Goal: Navigation & Orientation: Find specific page/section

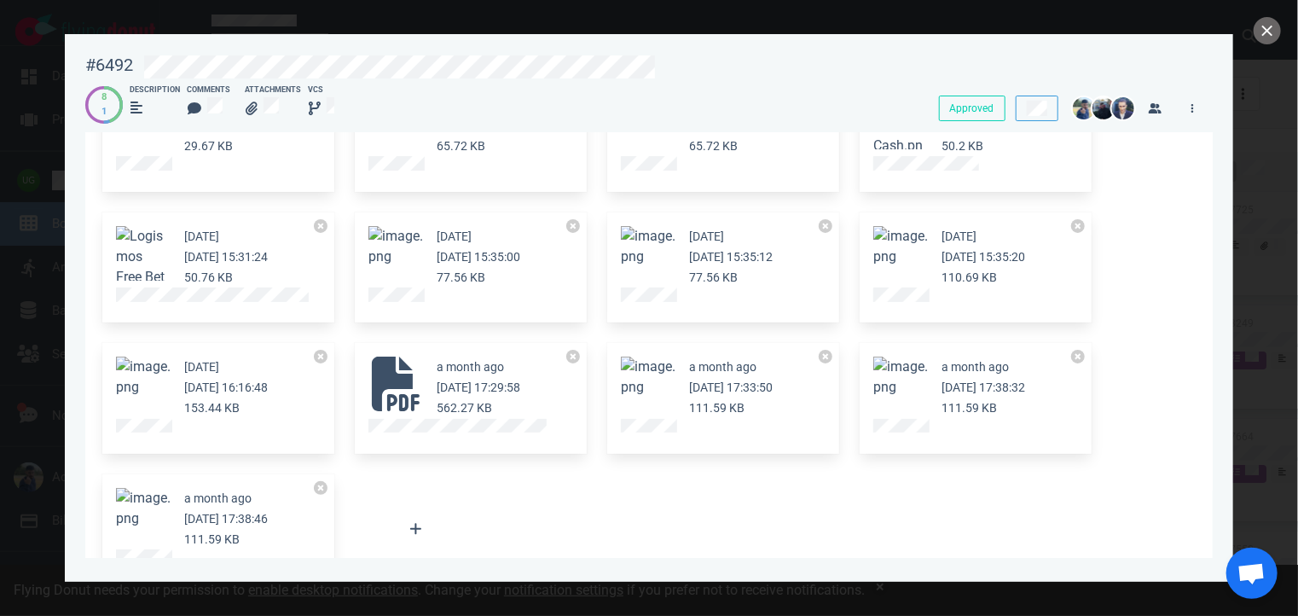
scroll to position [6575, 0]
click at [147, 506] on span at bounding box center [143, 497] width 55 height 16
click at [142, 498] on button "Zoom image" at bounding box center [143, 508] width 55 height 41
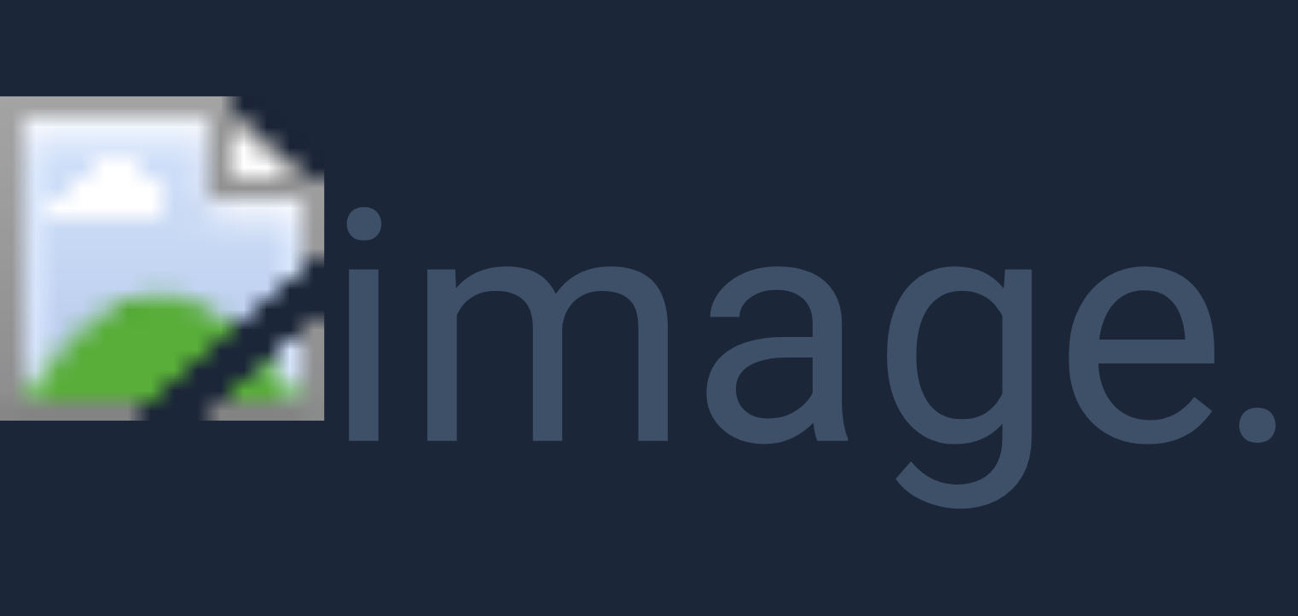
click at [51, 403] on button "Unzoom image" at bounding box center [649, 308] width 1298 height 616
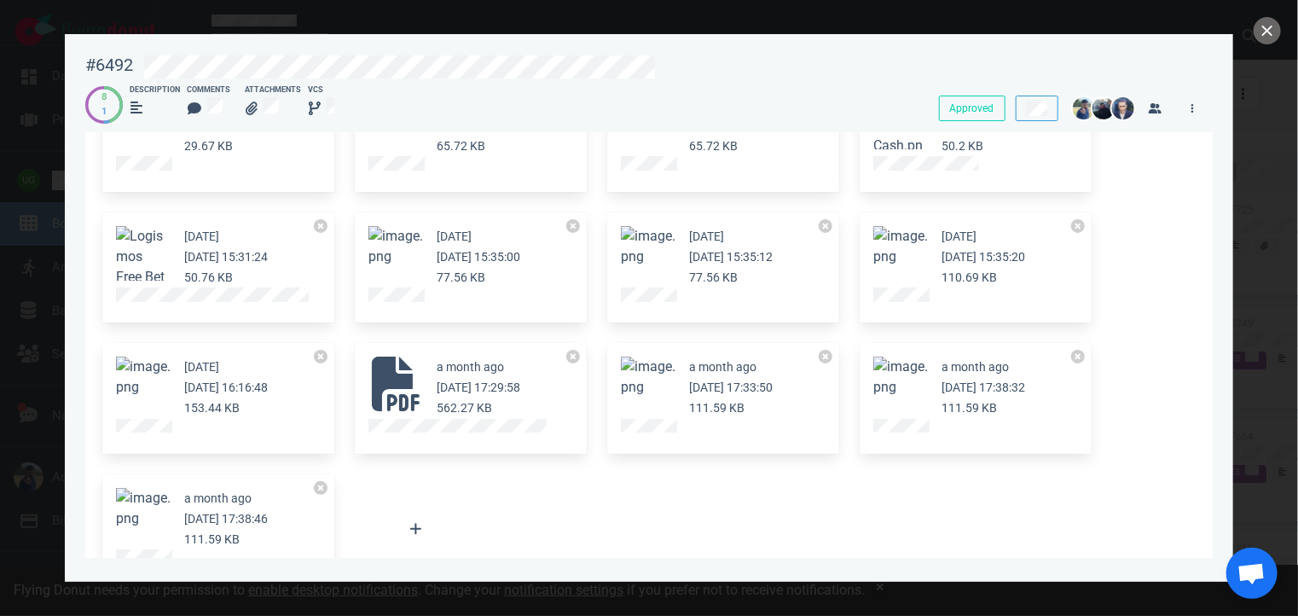
click at [154, 499] on button "Zoom image" at bounding box center [143, 508] width 55 height 41
click at [48, 25] on div at bounding box center [649, 308] width 1298 height 616
click at [1268, 33] on button "close" at bounding box center [1266, 30] width 27 height 27
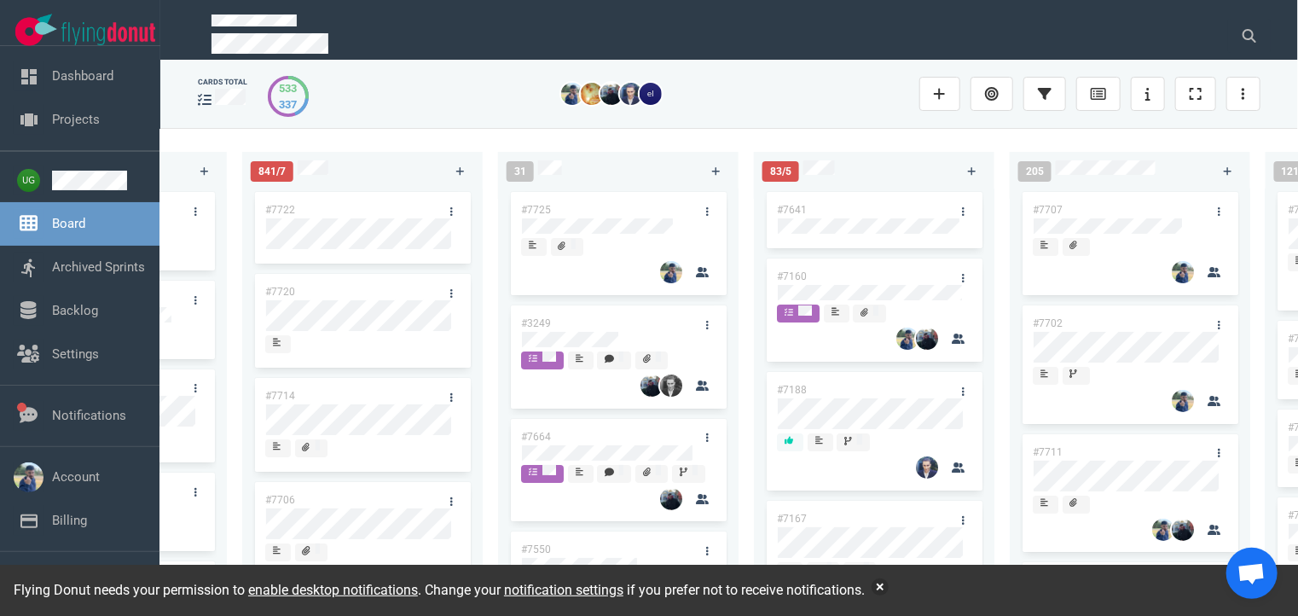
scroll to position [0, 706]
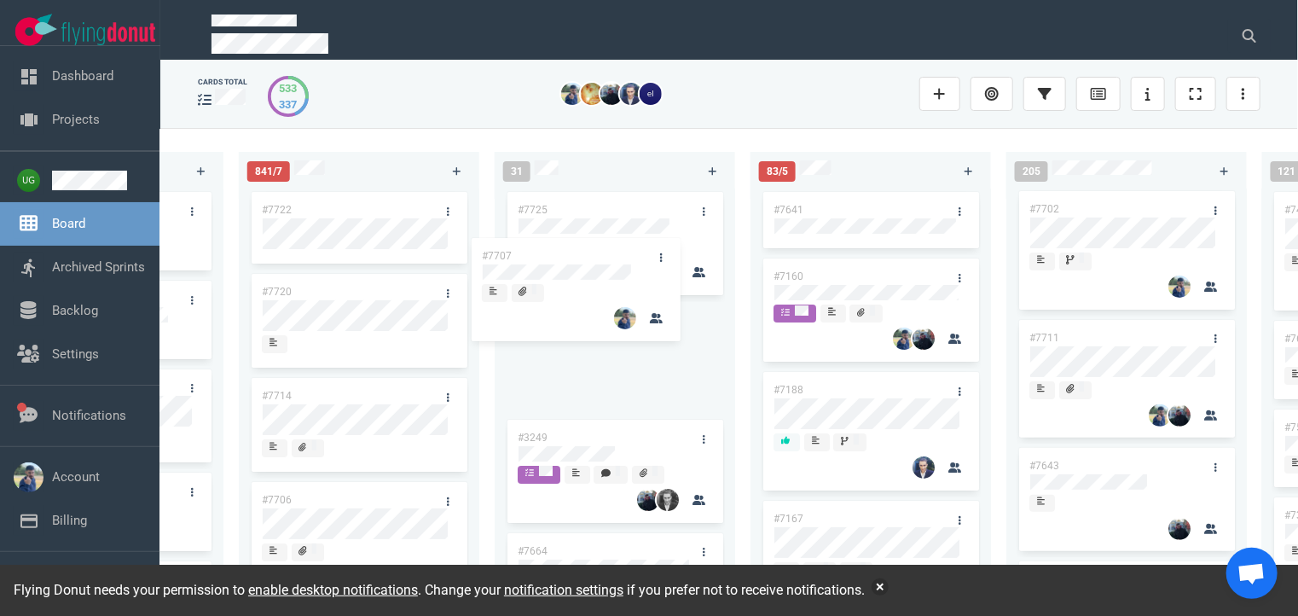
drag, startPoint x: 1139, startPoint y: 199, endPoint x: 605, endPoint y: 209, distance: 533.8
click at [605, 209] on div "222 #7646 #7563 #1948 #1674 #1617 #1660 #362 #4673 53 #7700 #7696 #7633 #7625 #…" at bounding box center [728, 371] width 1137 height 487
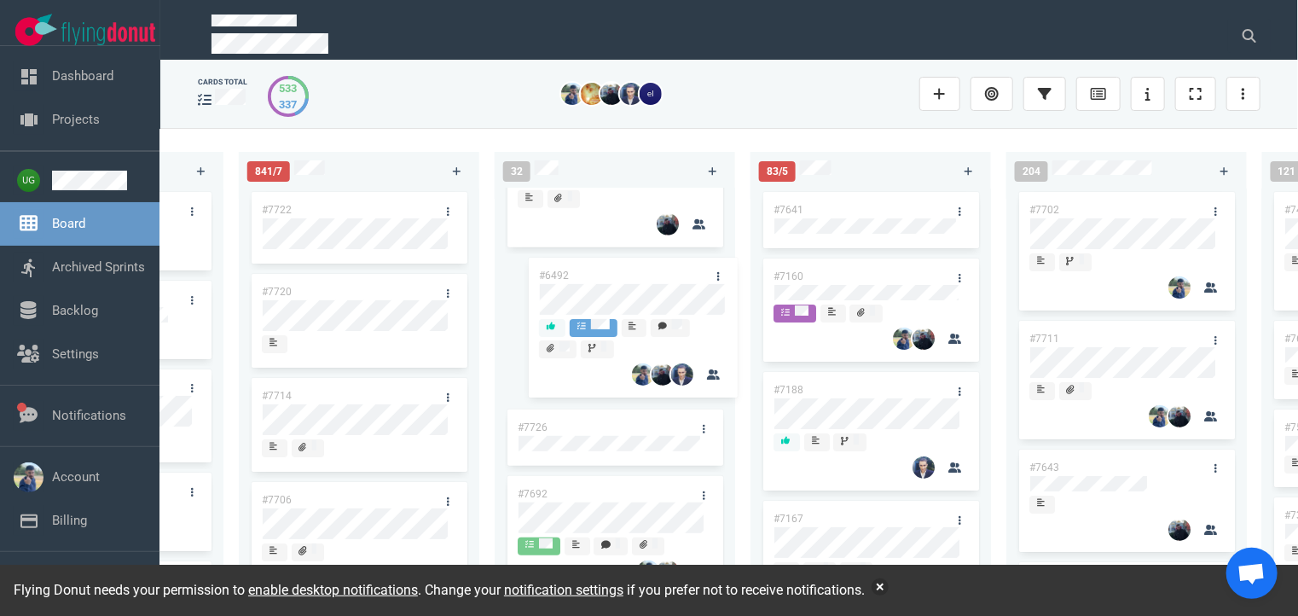
scroll to position [616, 0]
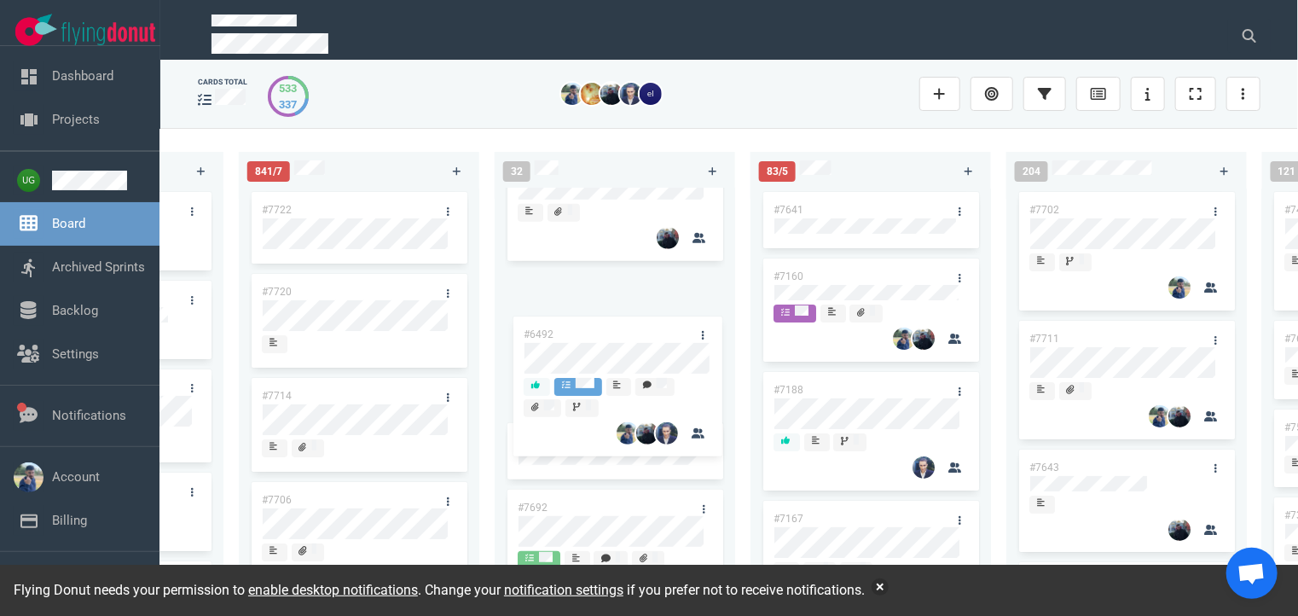
click at [634, 350] on div "#7725 #7707 #3249 #7664 #7550 #7712 #7726 #7692 #6492 #7724 #7214 #6492" at bounding box center [614, 386] width 240 height 397
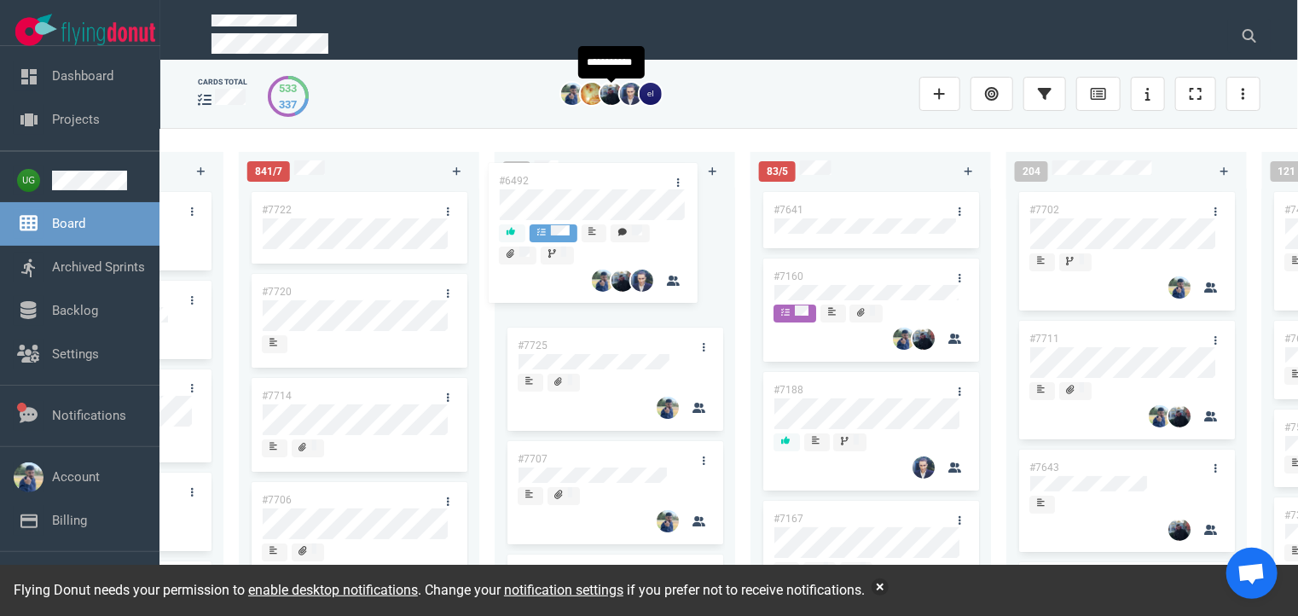
scroll to position [0, 0]
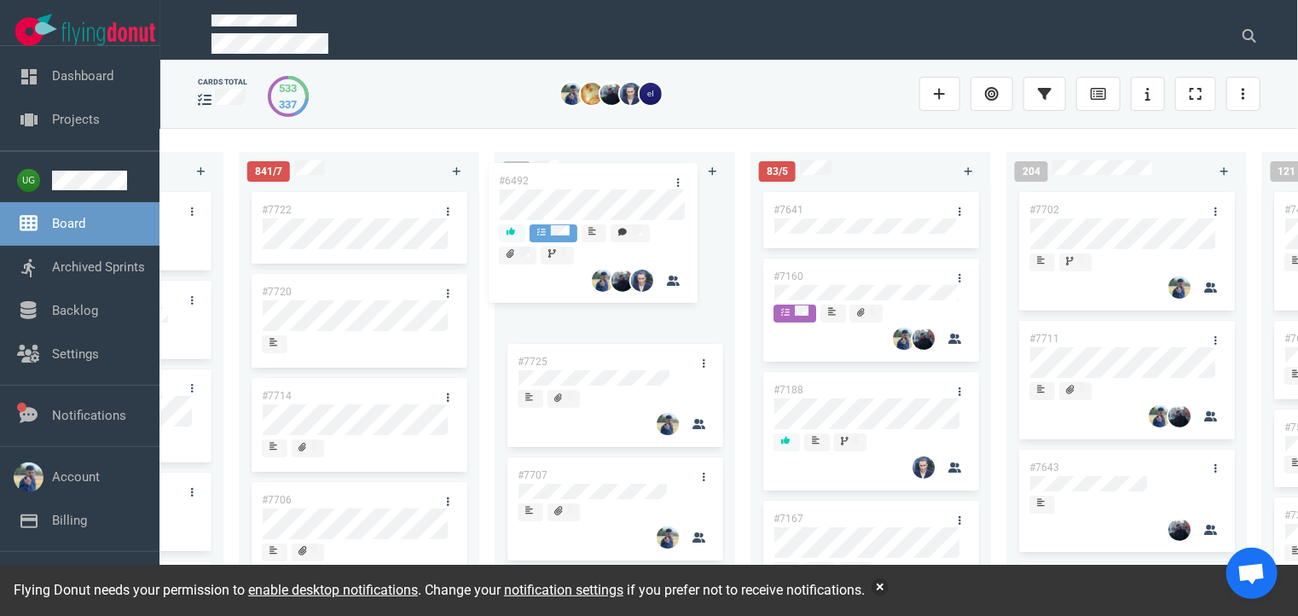
click at [631, 229] on div "#7725 #7707 #3249 #7664 #7550 #7712 #6492 #7726 #7692 #7724 #7214 #6492" at bounding box center [615, 383] width 220 height 390
